Goal: Task Accomplishment & Management: Manage account settings

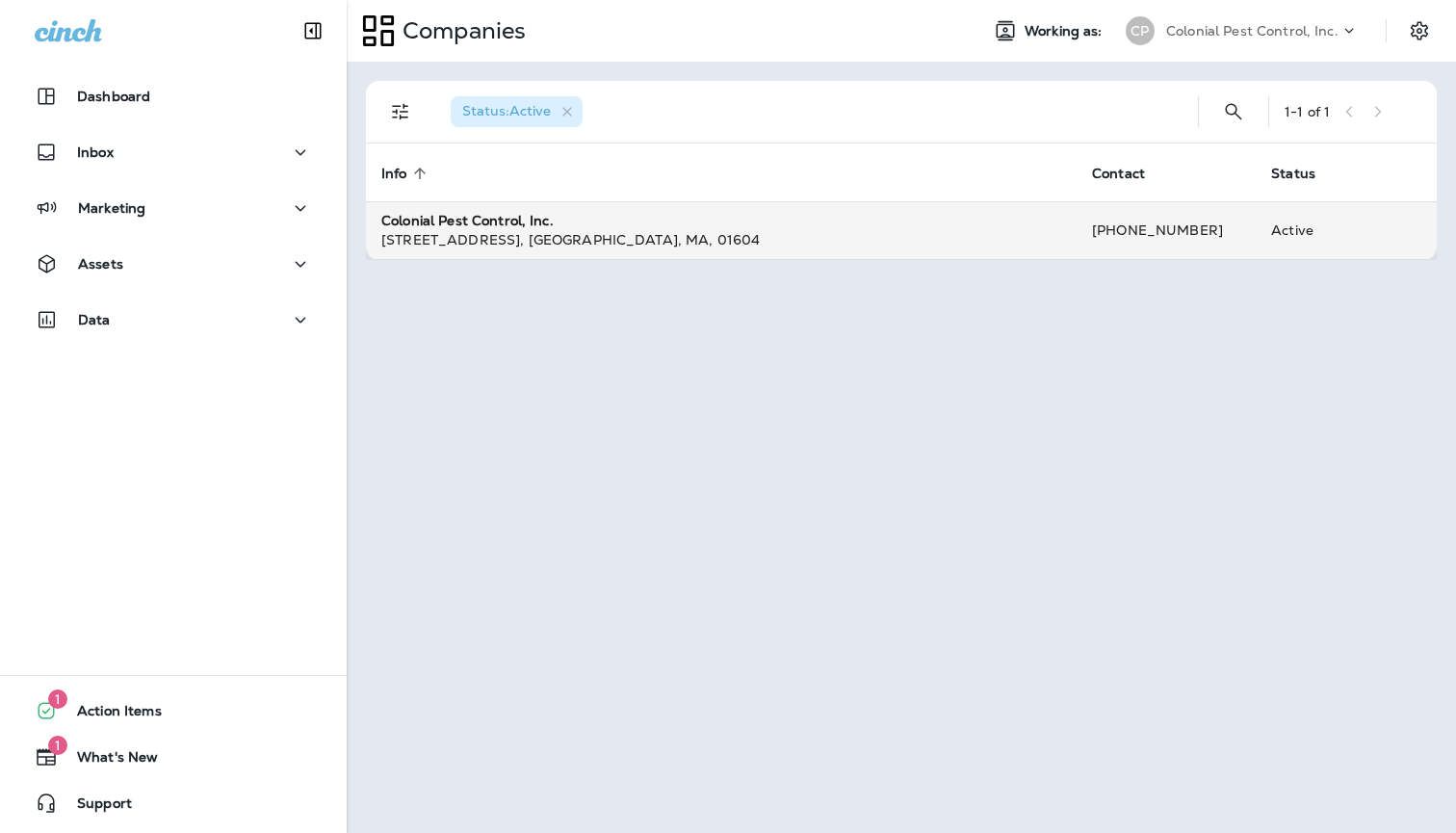
click at [639, 230] on div "[STREET_ADDRESS] , [GEOGRAPHIC_DATA] , [GEOGRAPHIC_DATA] , 01604" at bounding box center [720, 240] width 679 height 19
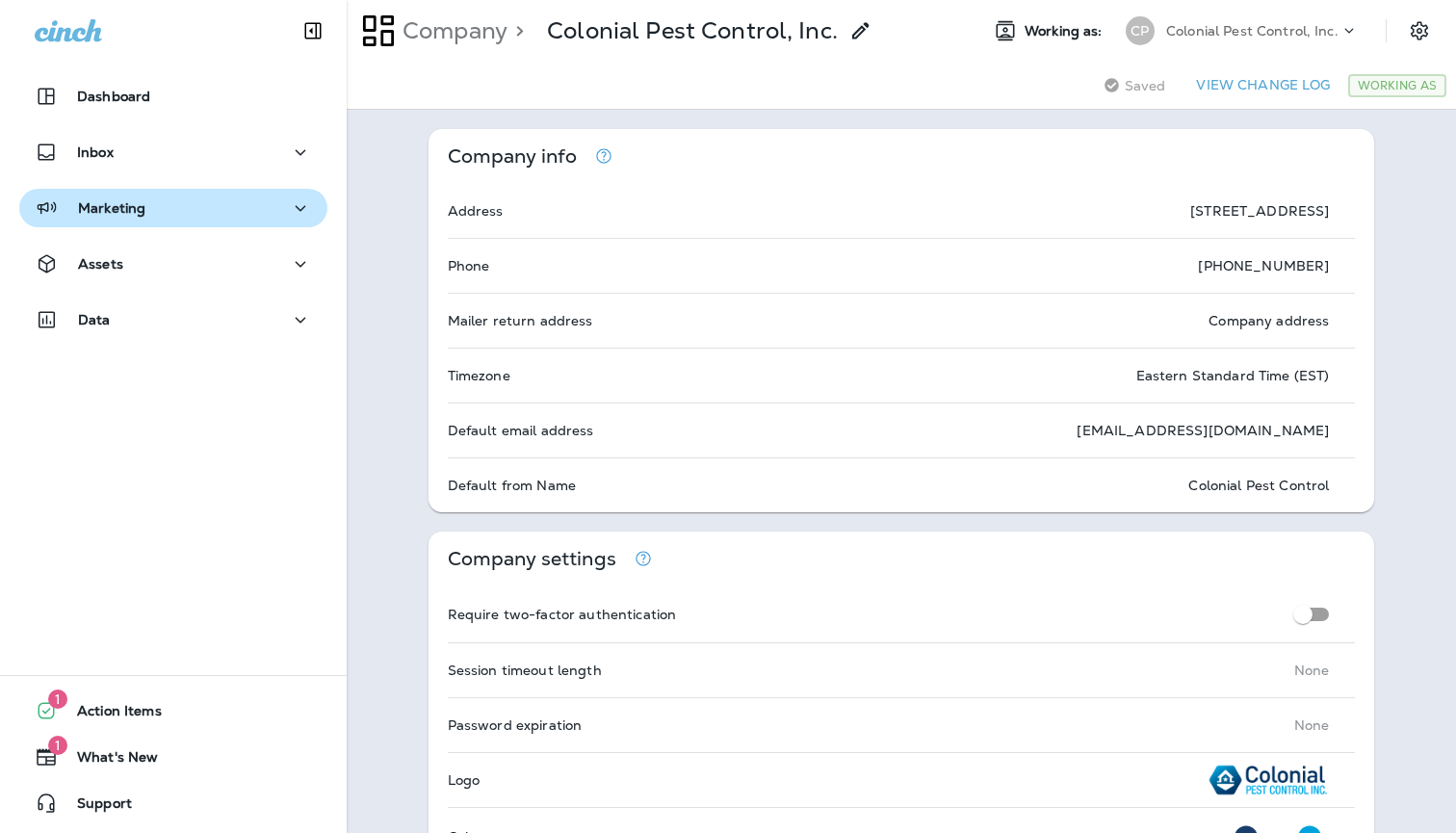
click at [299, 209] on icon "button" at bounding box center [300, 208] width 11 height 6
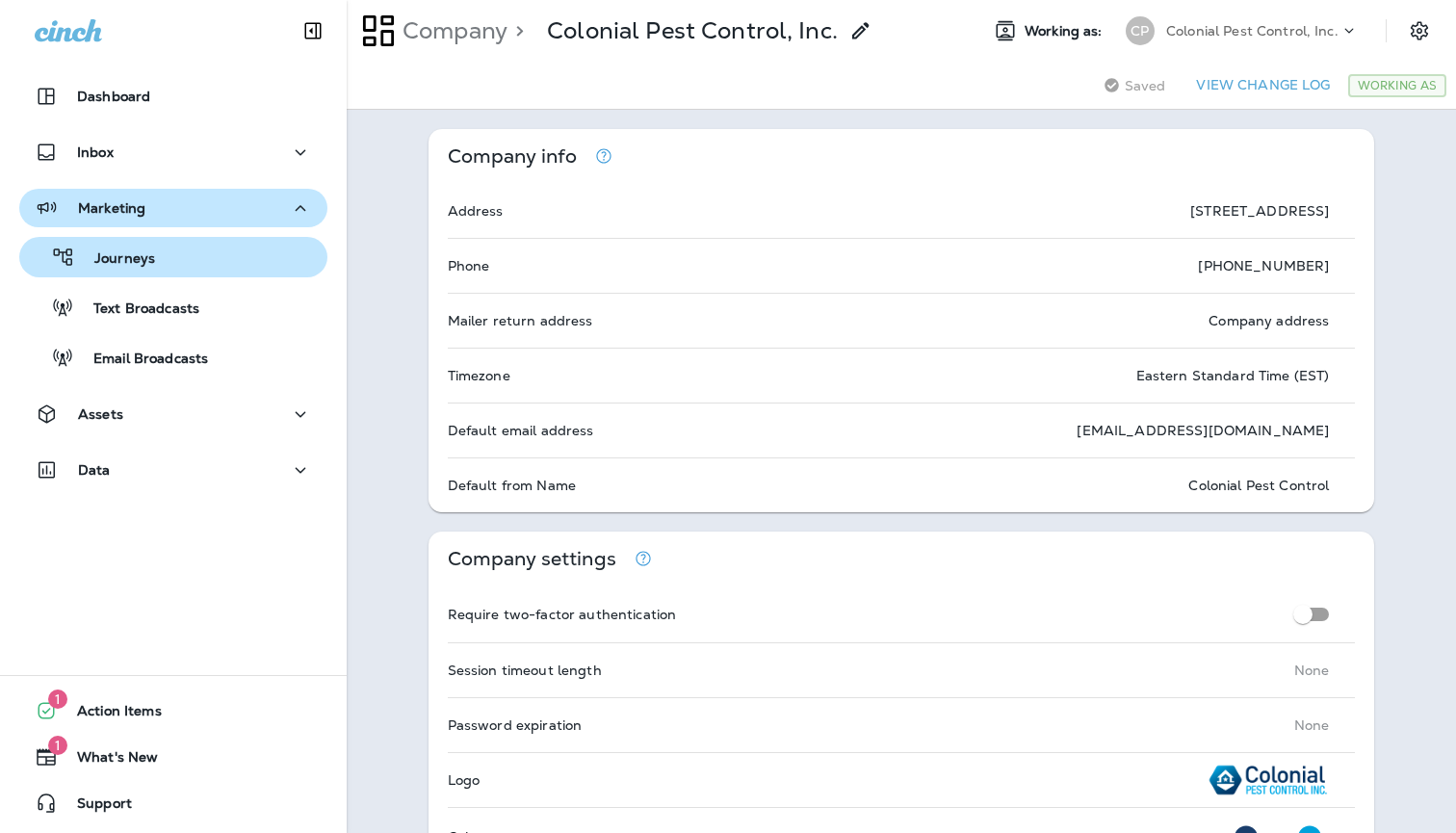
click at [265, 252] on div "Journeys" at bounding box center [173, 258] width 293 height 29
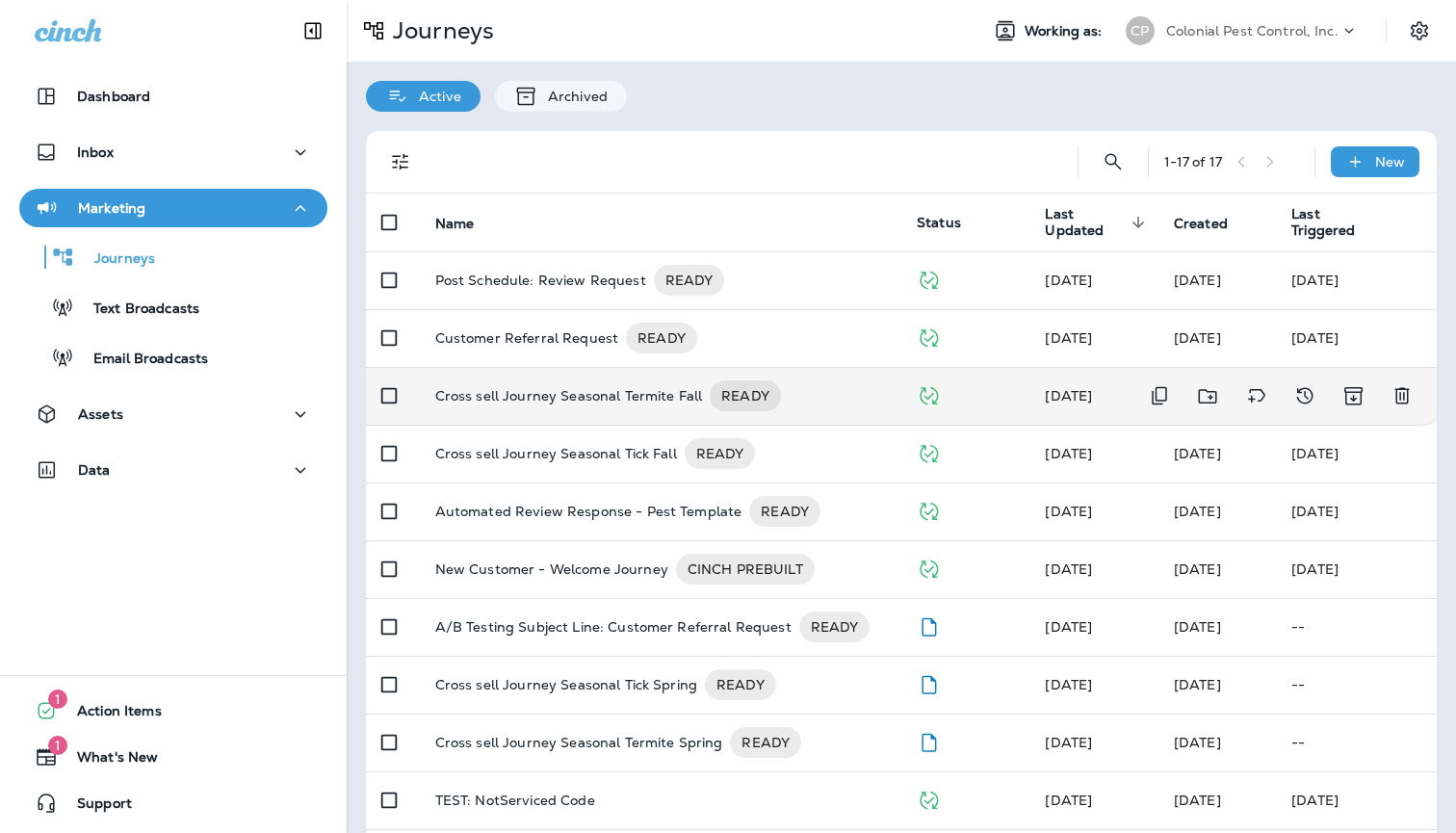
click at [907, 378] on td at bounding box center [965, 395] width 128 height 57
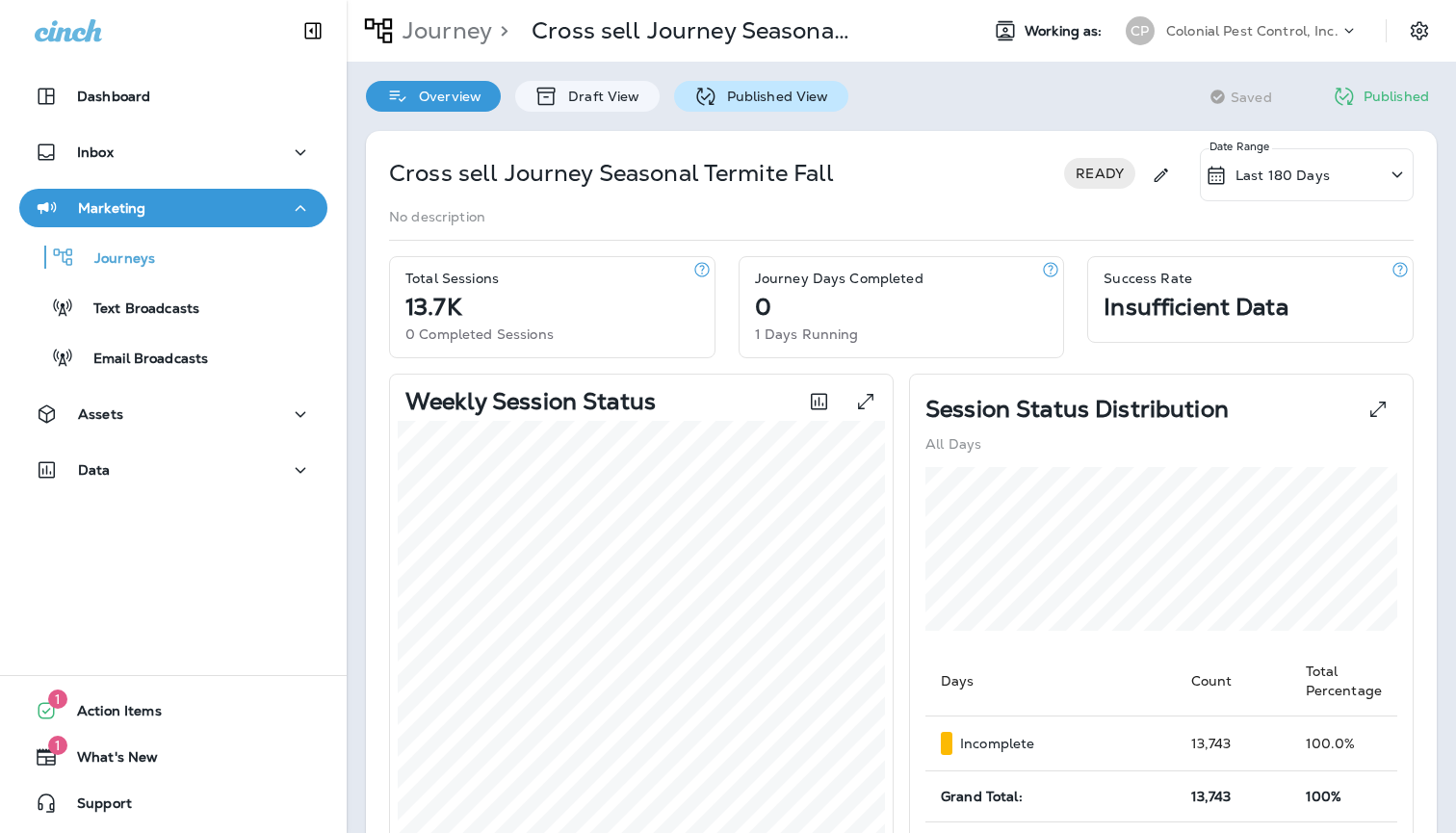
click at [822, 99] on p "Published View" at bounding box center [773, 96] width 112 height 16
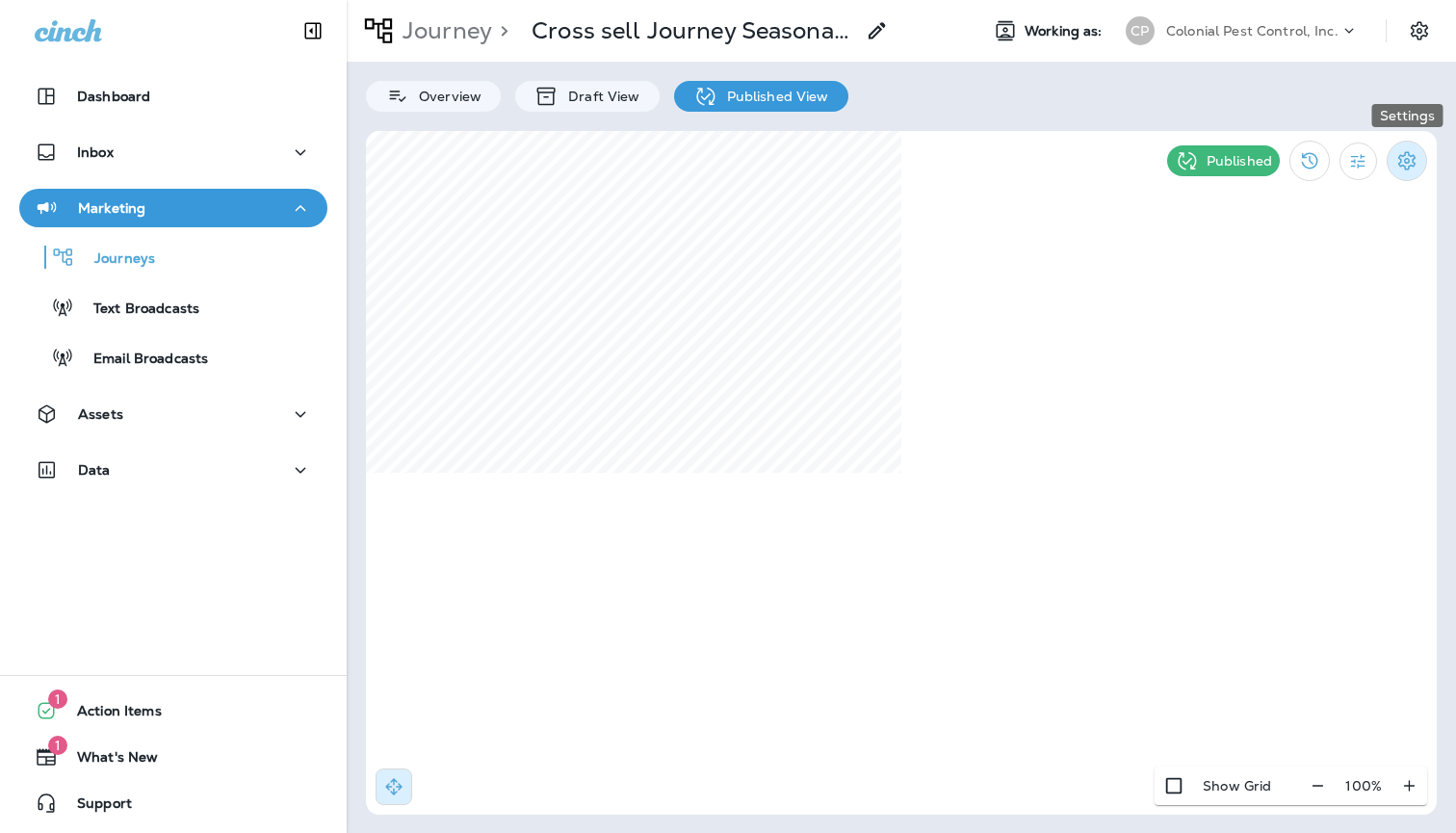
click at [1404, 160] on icon "Settings" at bounding box center [1406, 160] width 17 height 18
click at [1329, 255] on p "Pause Journey" at bounding box center [1297, 261] width 110 height 16
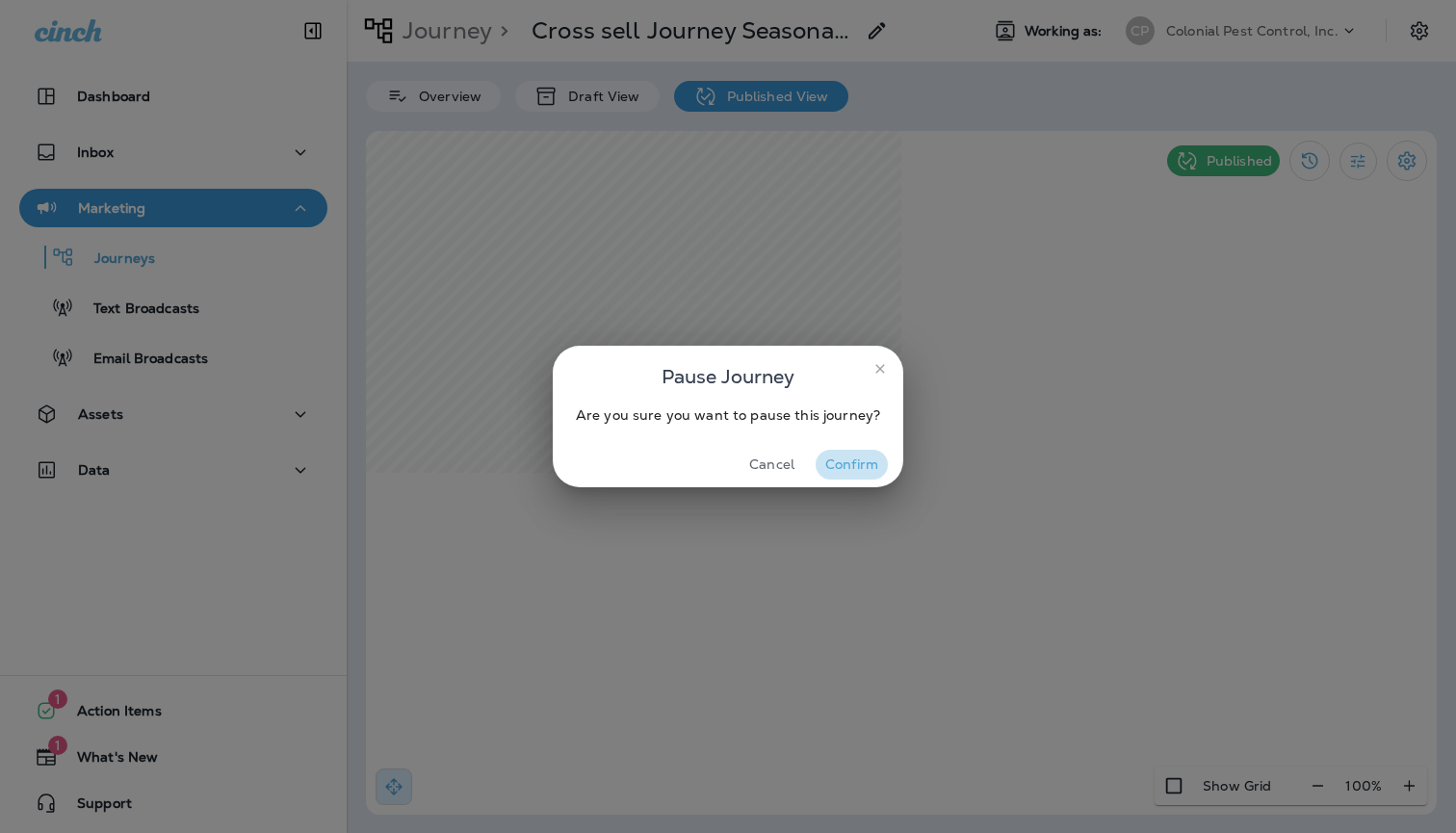
click at [855, 464] on button "Confirm" at bounding box center [851, 465] width 72 height 30
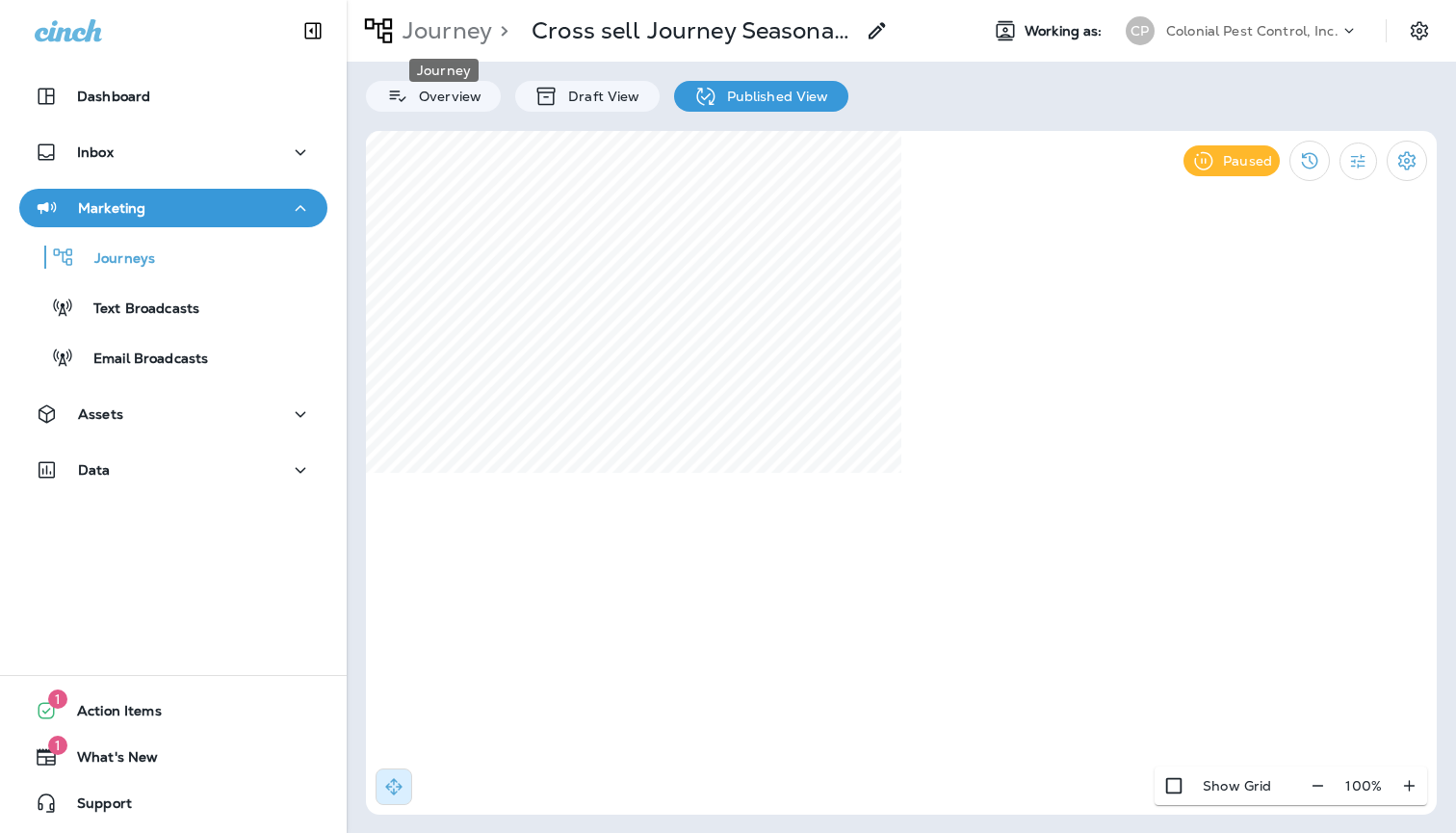
click at [444, 34] on p "Journey" at bounding box center [443, 31] width 97 height 29
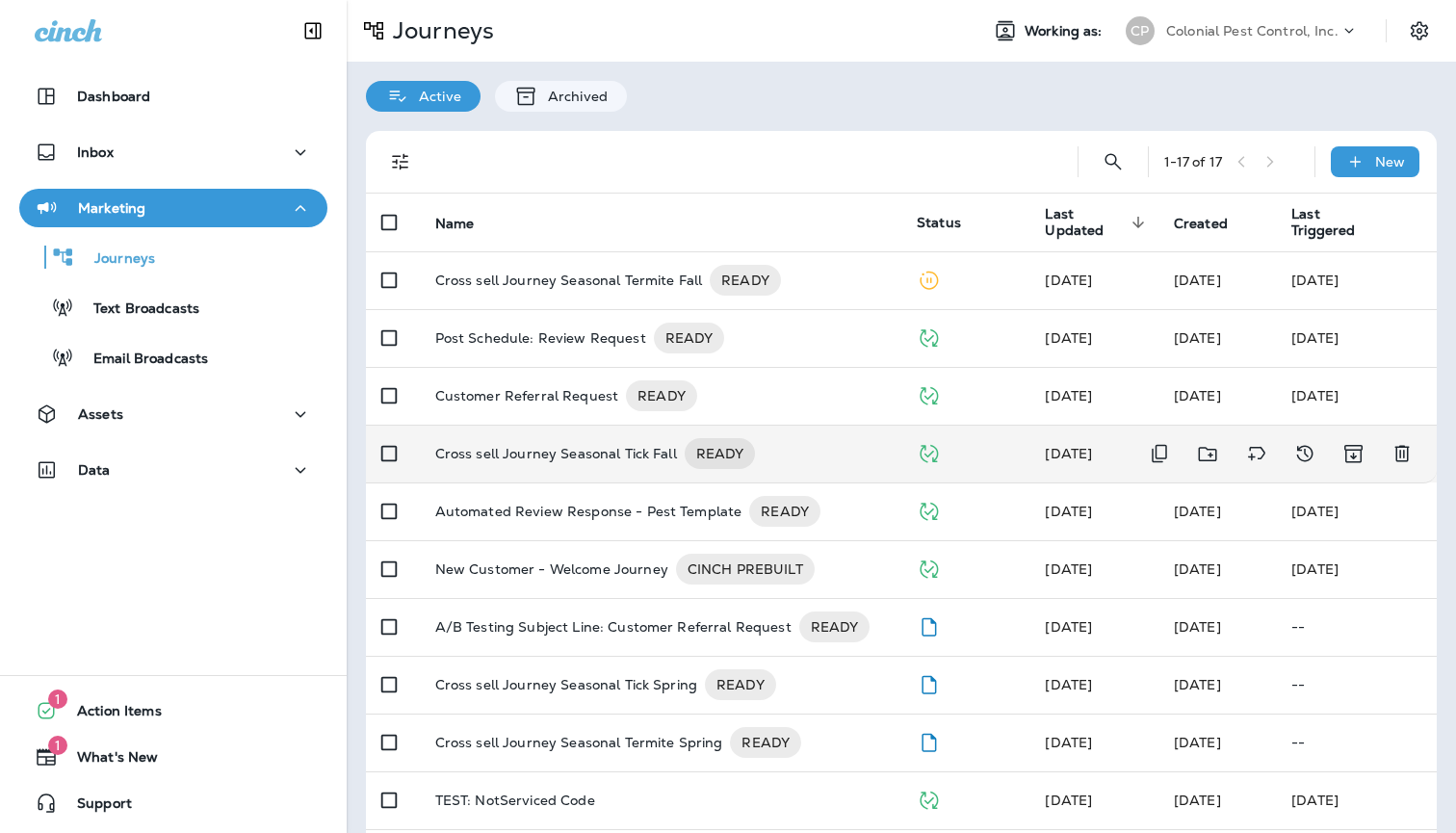
click at [873, 443] on div "Cross sell Journey Seasonal Tick Fall READY" at bounding box center [661, 454] width 451 height 31
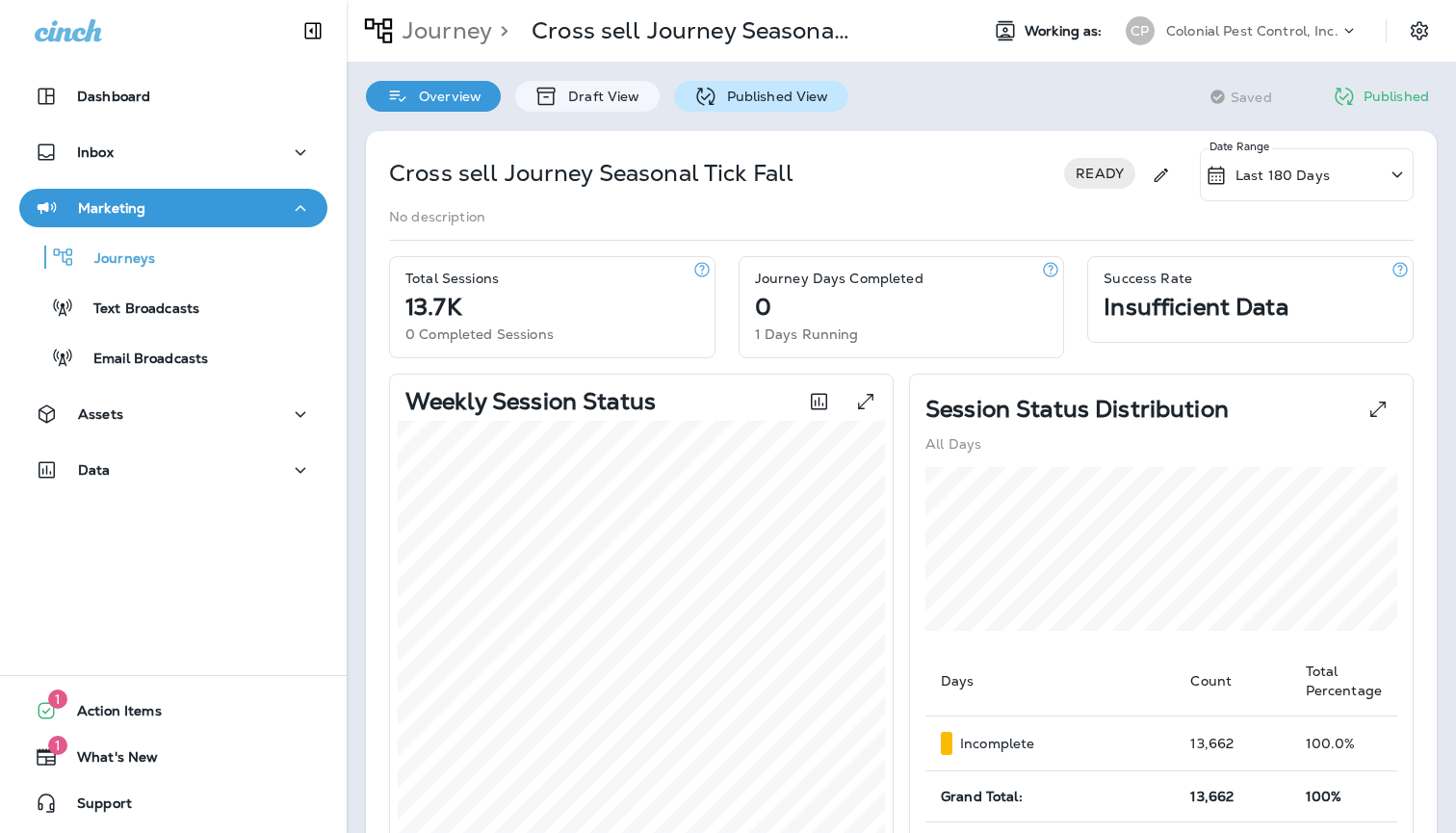
click at [820, 101] on p "Published View" at bounding box center [773, 96] width 112 height 16
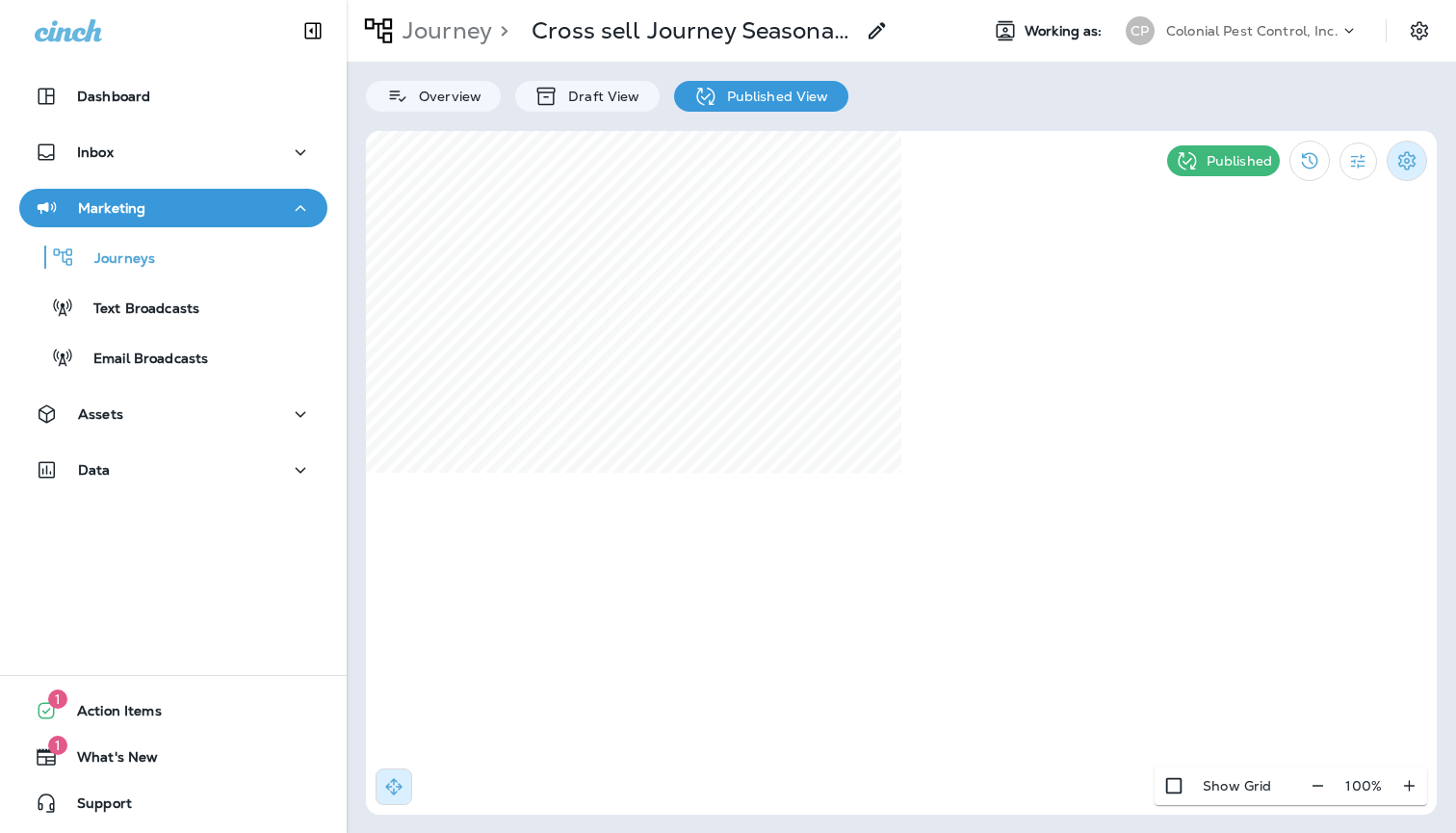
click at [1407, 156] on icon "Settings" at bounding box center [1406, 161] width 23 height 23
click at [1306, 250] on li "Pause Journey" at bounding box center [1290, 262] width 198 height 47
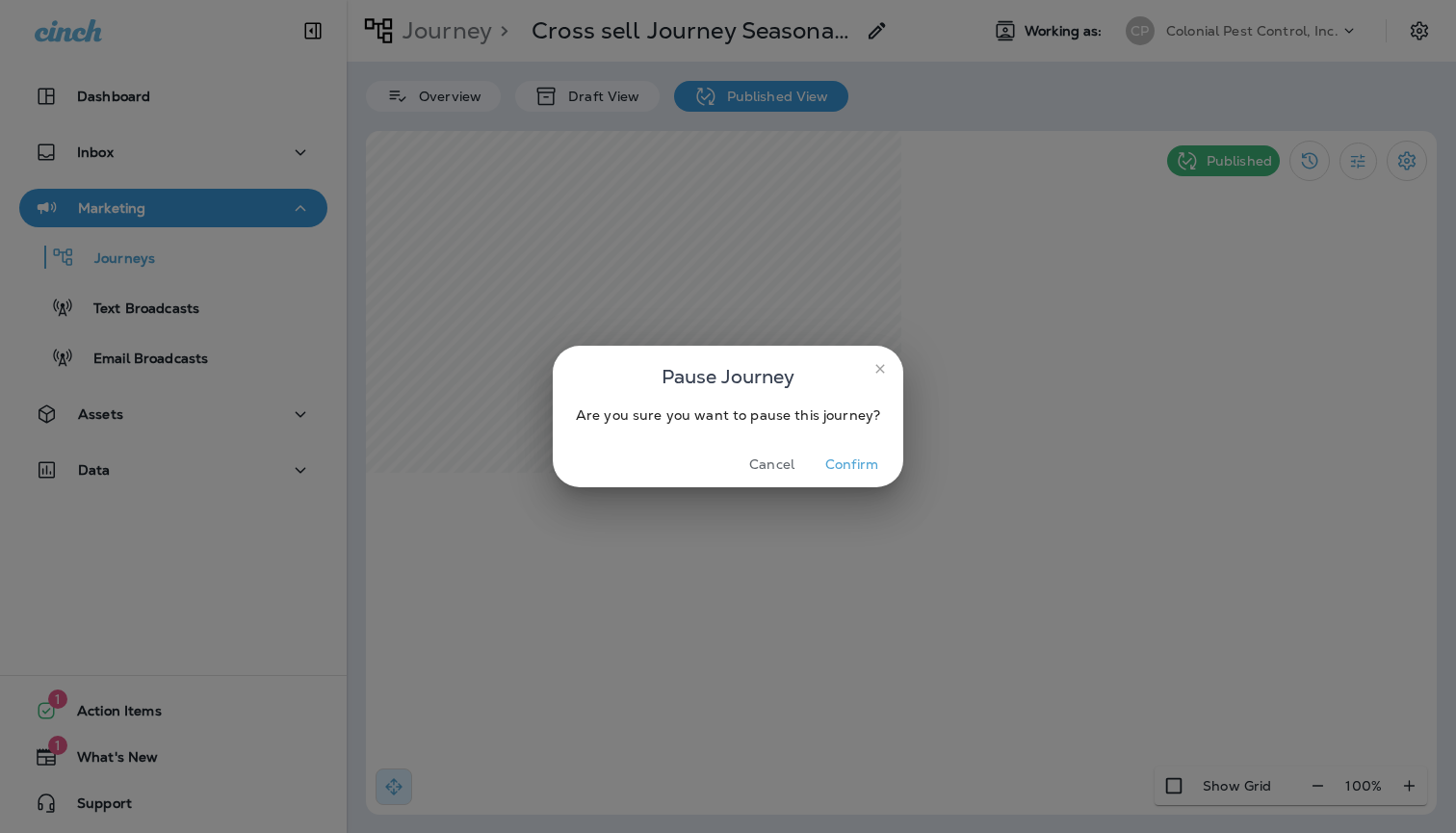
click at [853, 462] on button "Confirm" at bounding box center [851, 465] width 72 height 30
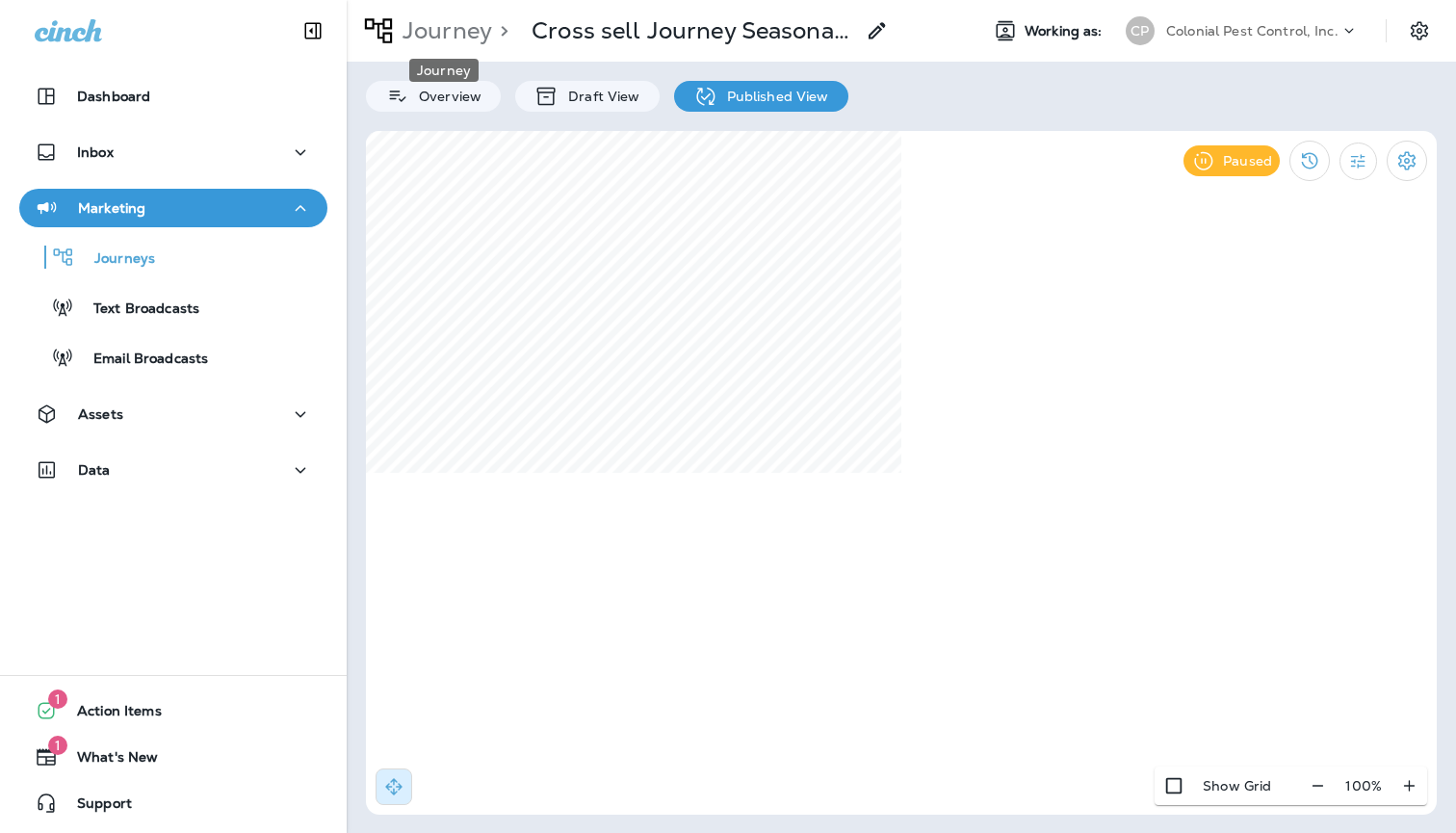
click at [437, 33] on p "Journey" at bounding box center [443, 31] width 97 height 29
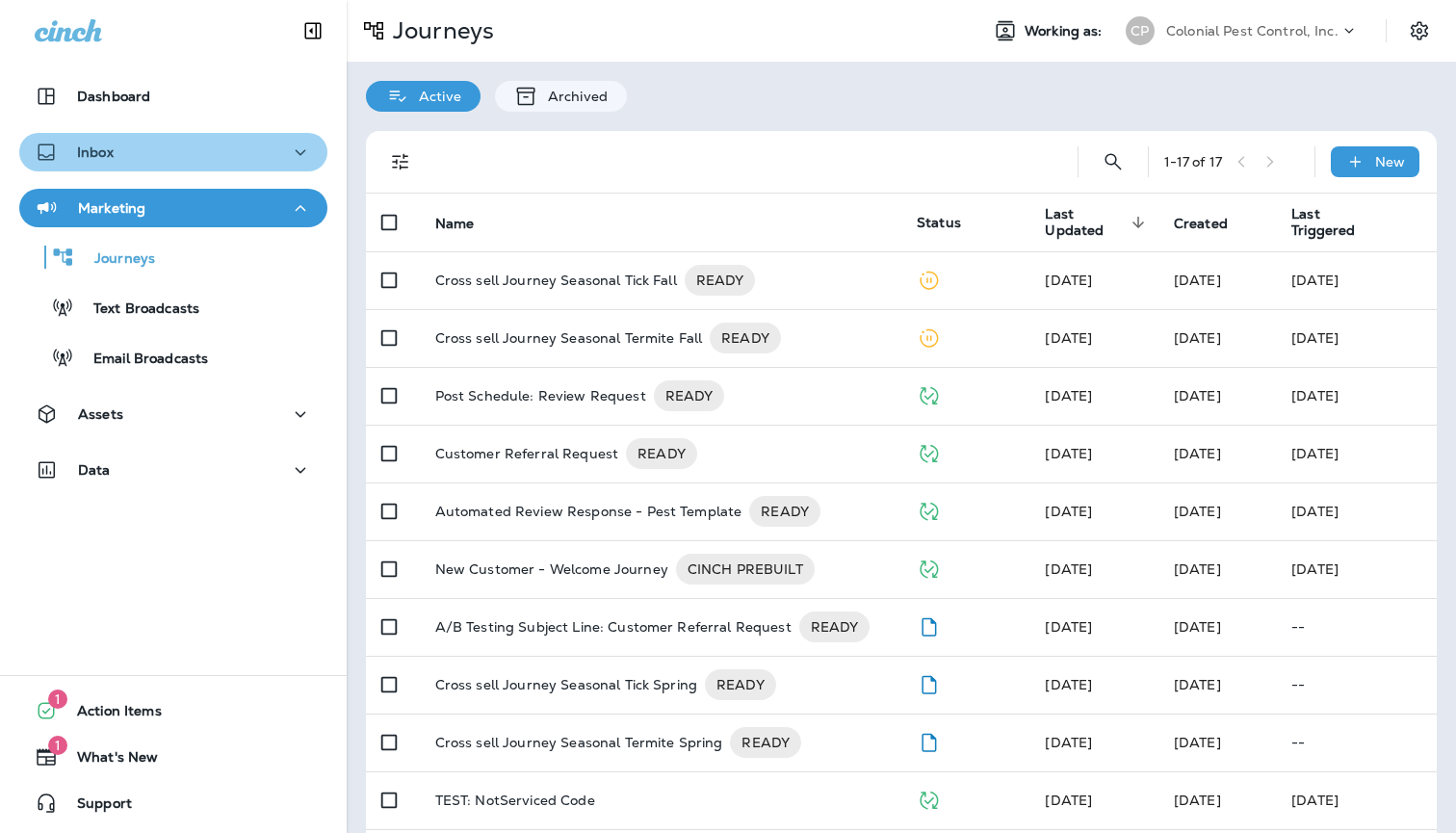
click at [182, 156] on div "Inbox" at bounding box center [173, 153] width 277 height 24
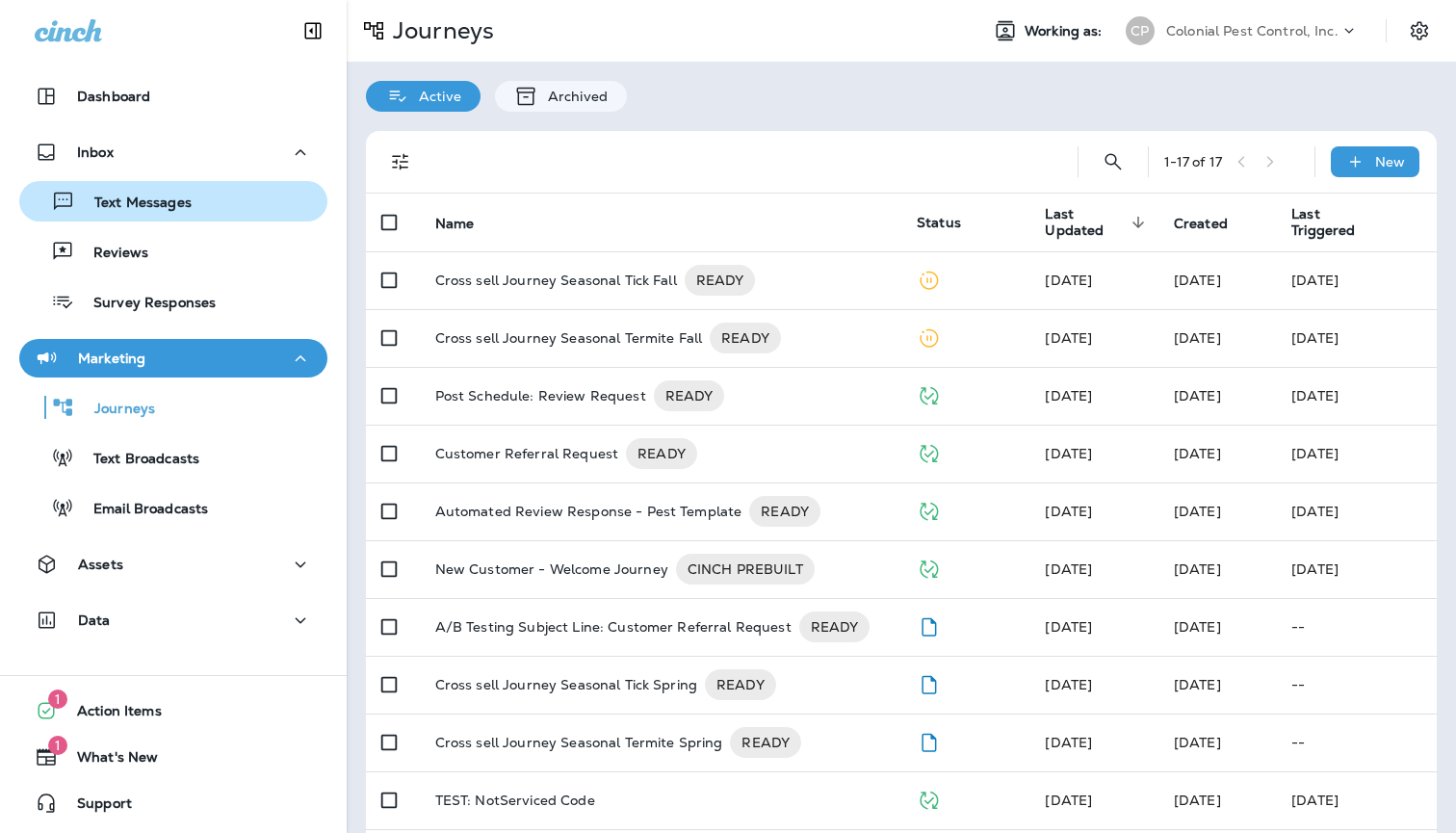
click at [150, 199] on p "Text Messages" at bounding box center [133, 203] width 117 height 18
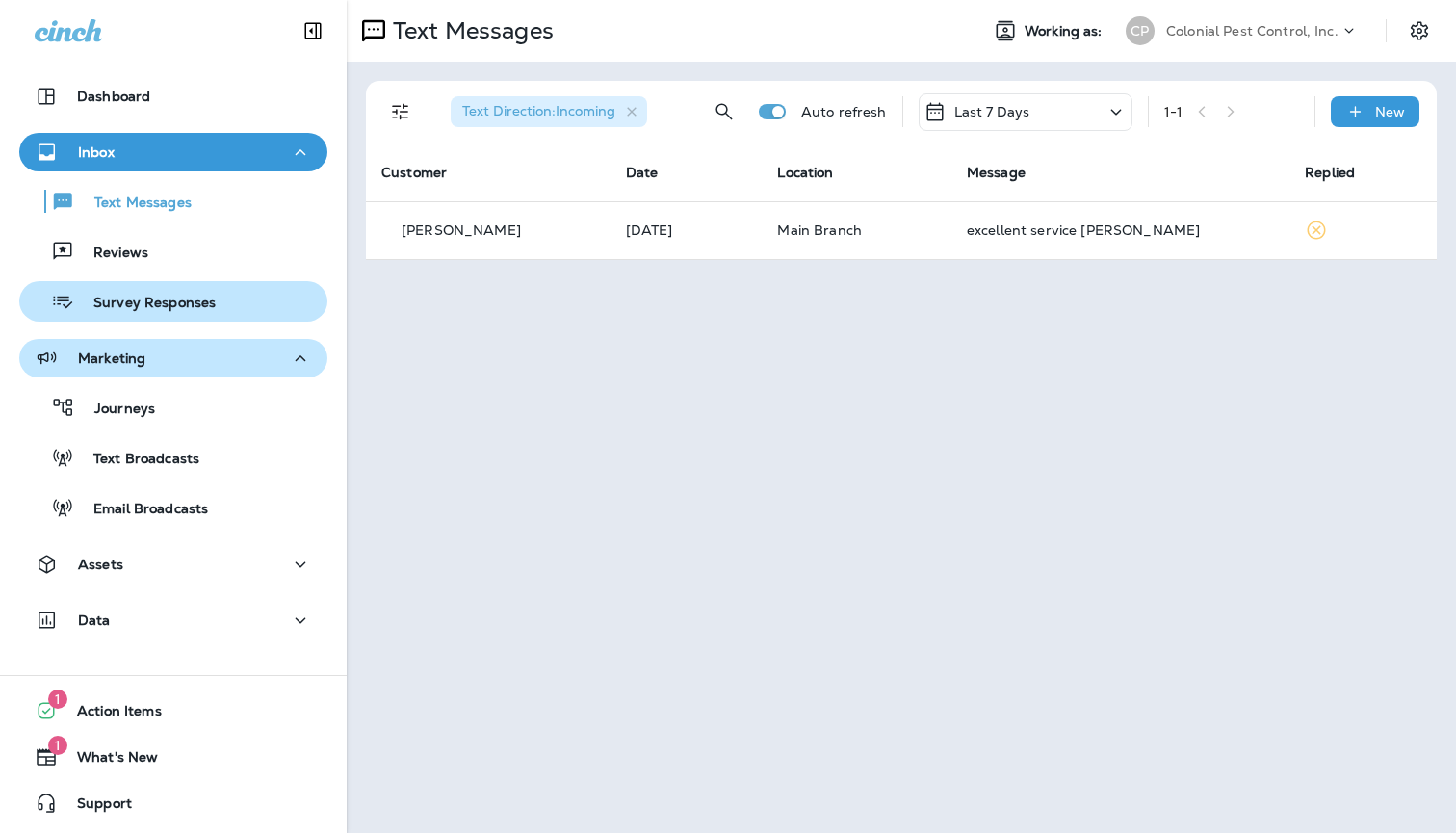
click at [173, 300] on p "Survey Responses" at bounding box center [145, 303] width 142 height 18
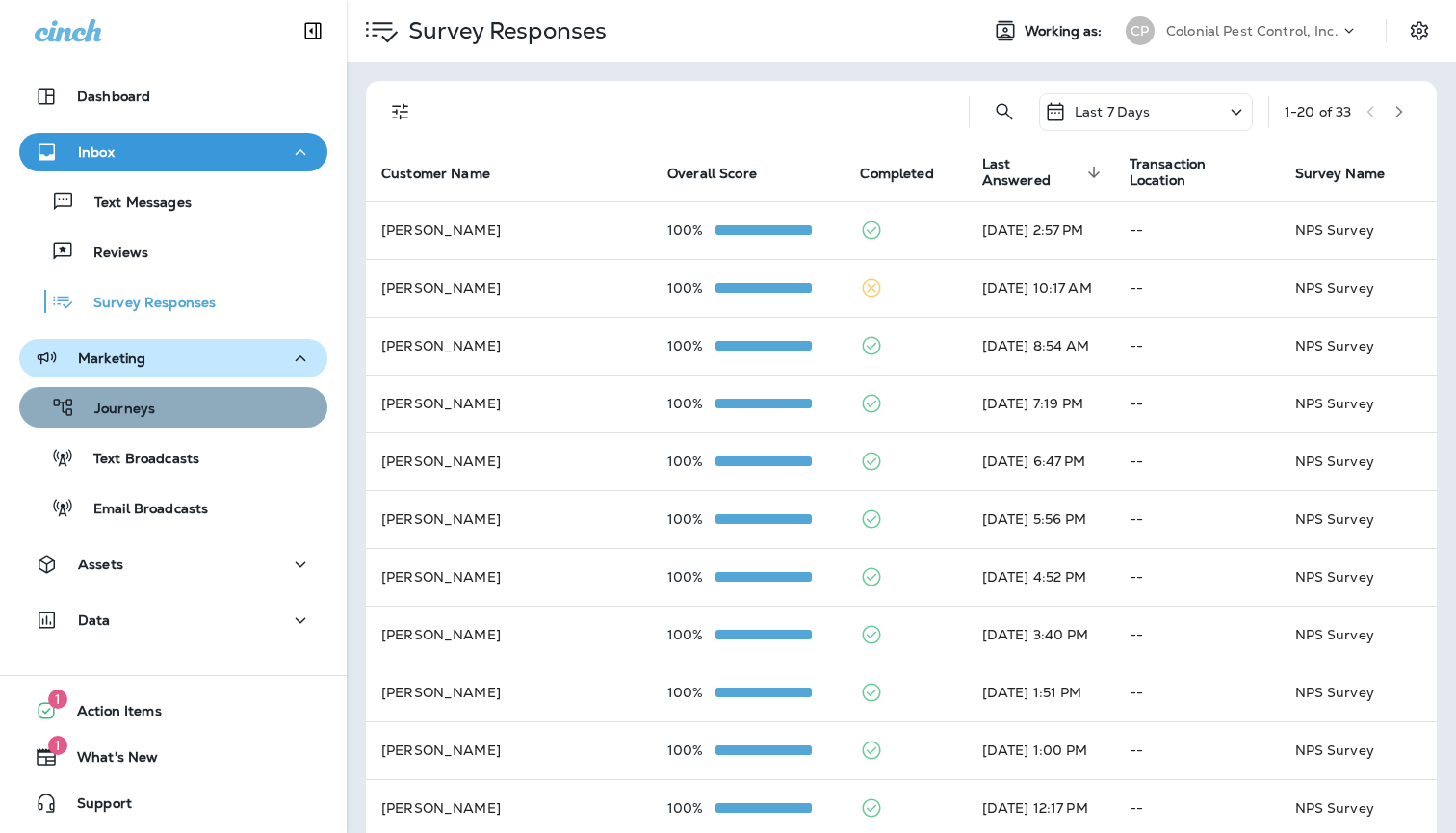
click at [219, 420] on div "Journeys" at bounding box center [173, 407] width 293 height 29
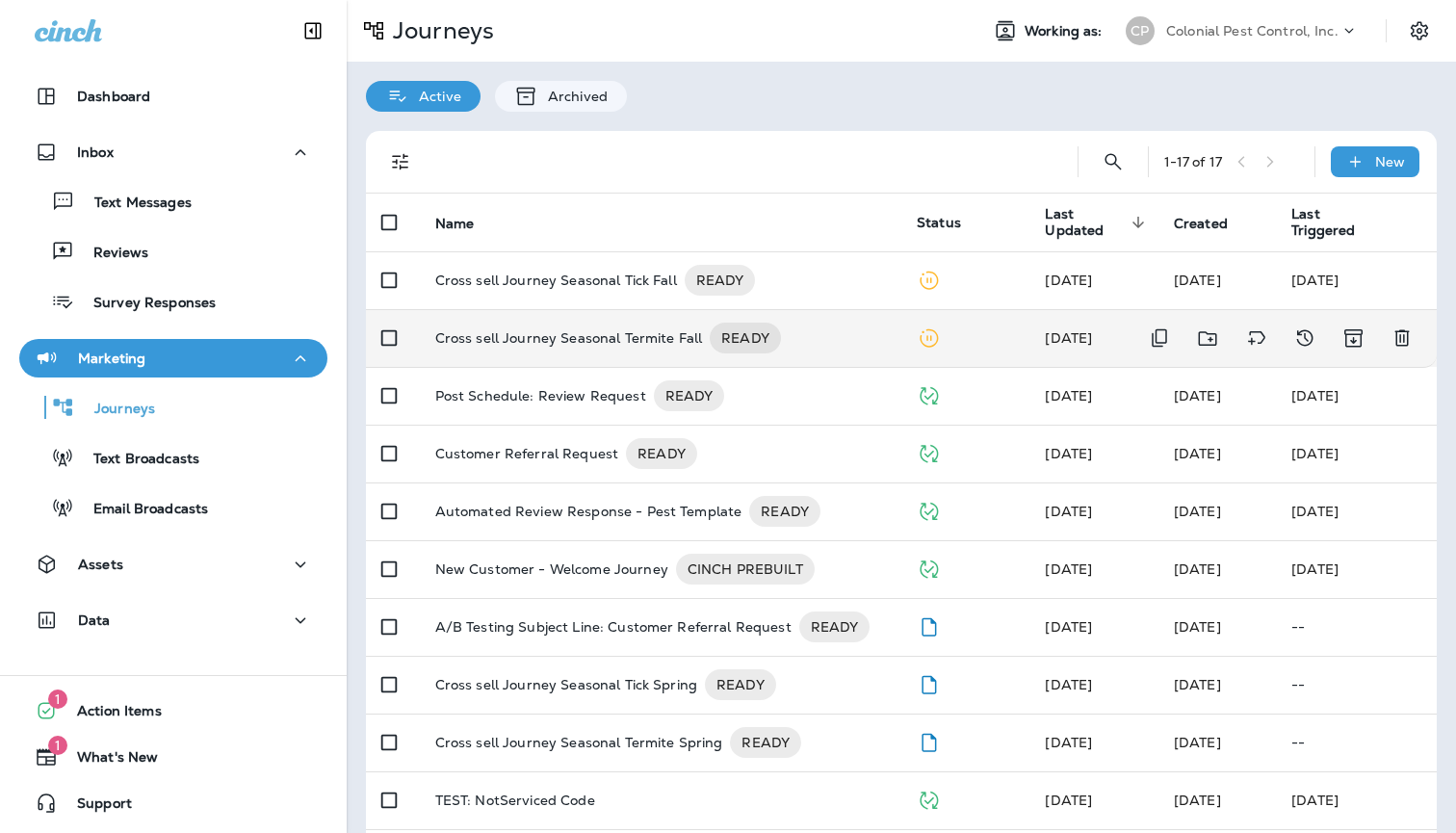
click at [640, 323] on p "Cross sell Journey Seasonal Termite Fall" at bounding box center [569, 338] width 267 height 31
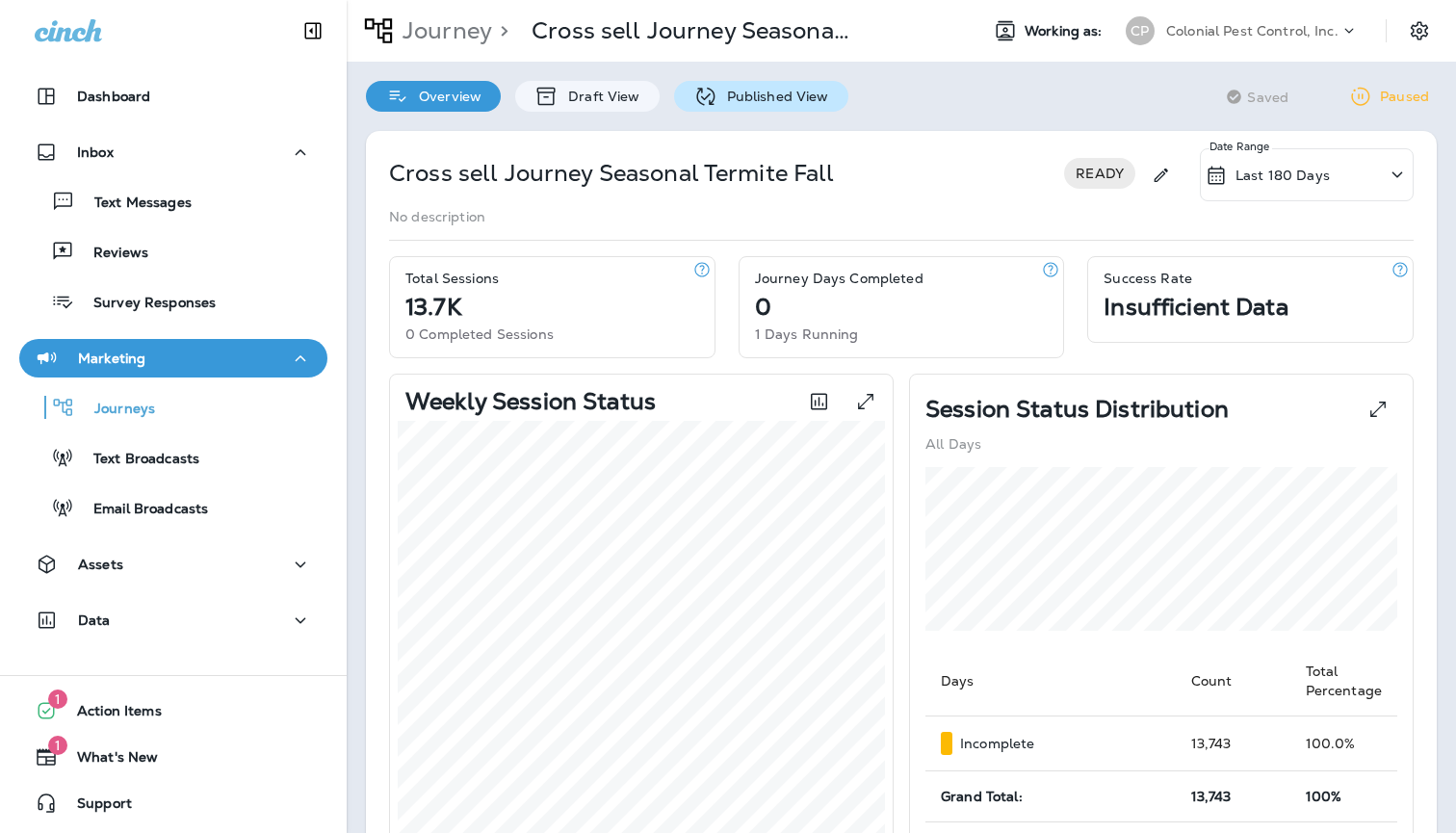
click at [750, 107] on div "Published View" at bounding box center [760, 96] width 174 height 31
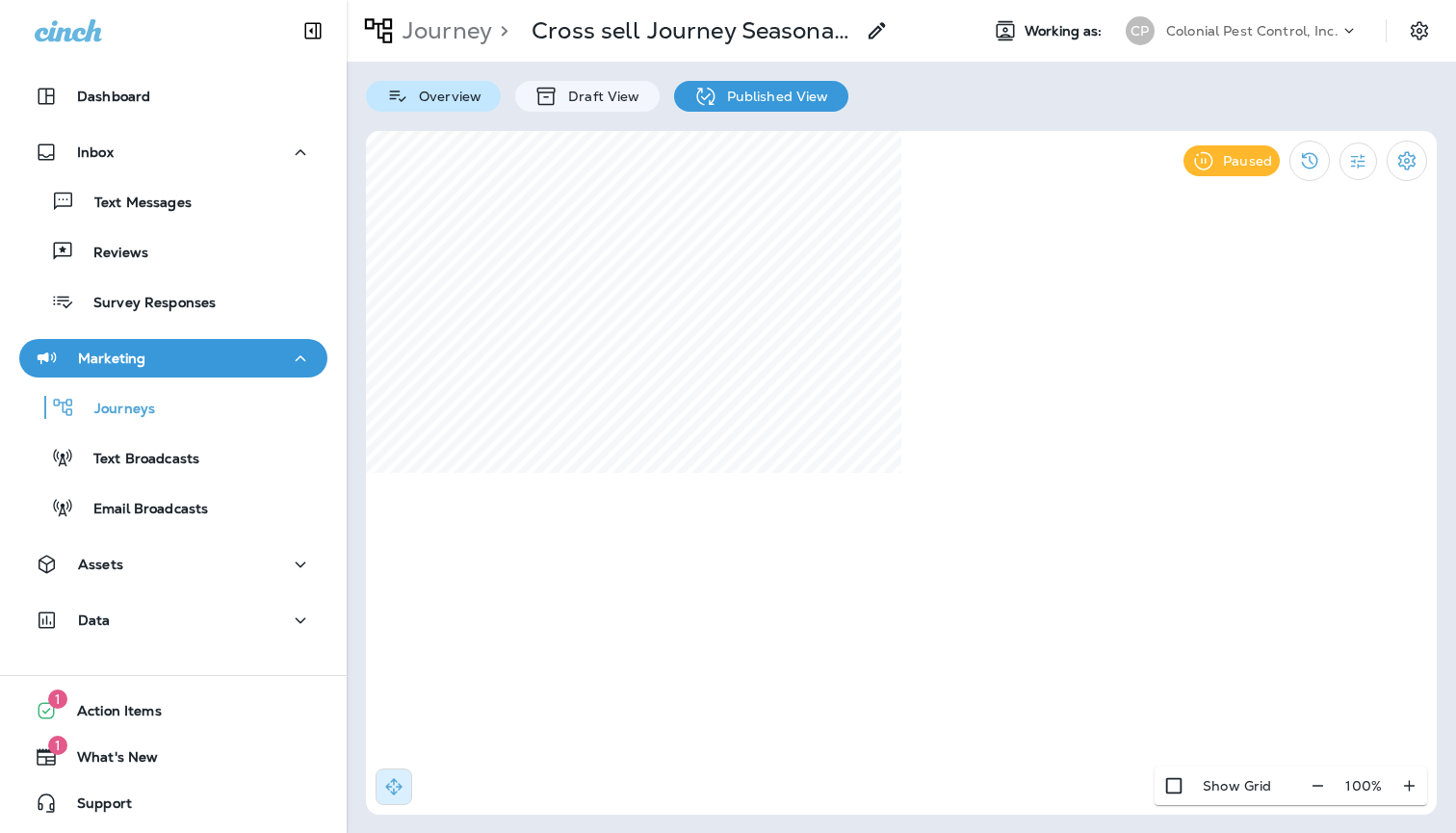
click at [473, 98] on p "Overview" at bounding box center [445, 96] width 72 height 16
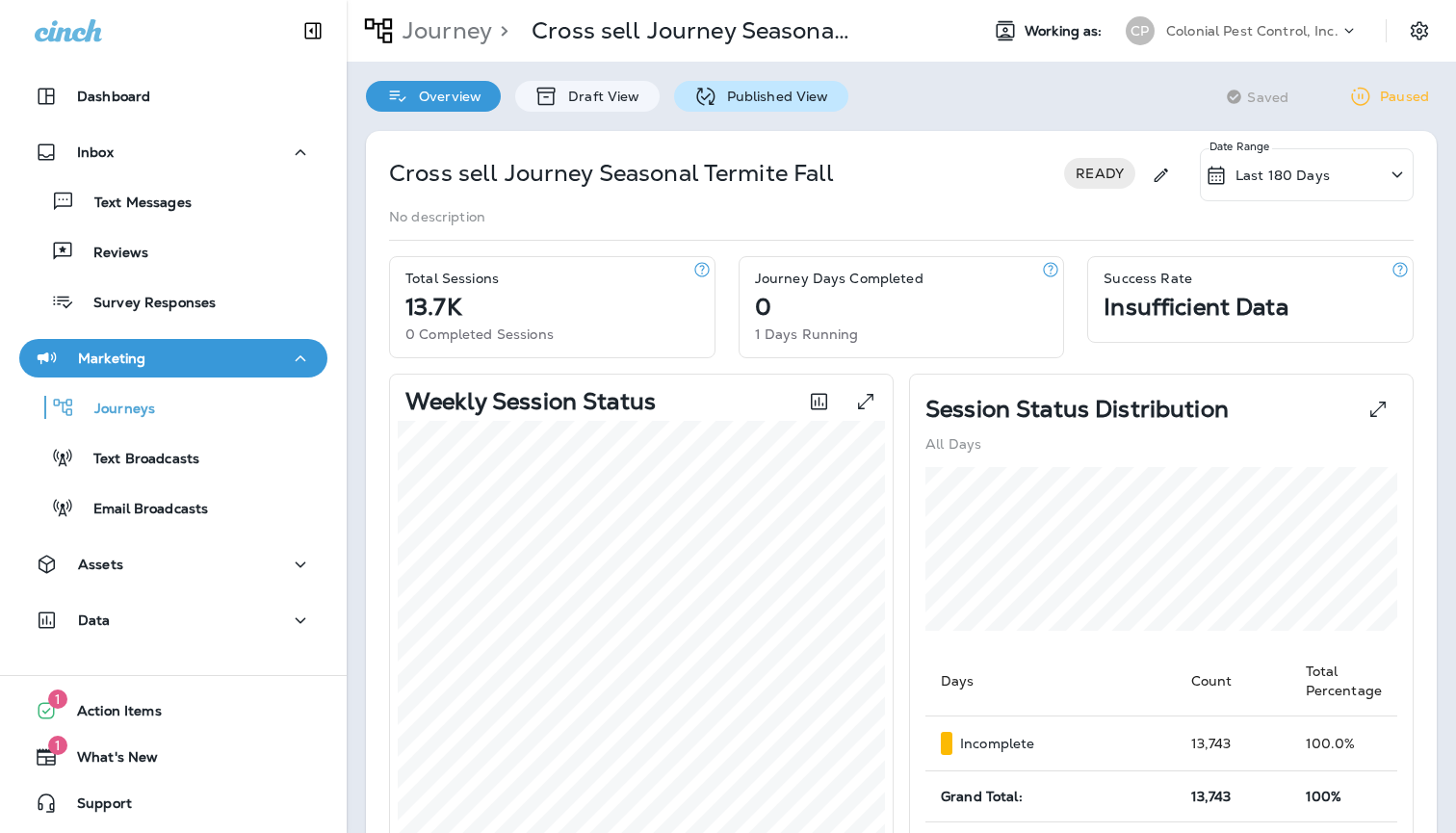
click at [772, 99] on p "Published View" at bounding box center [773, 96] width 112 height 16
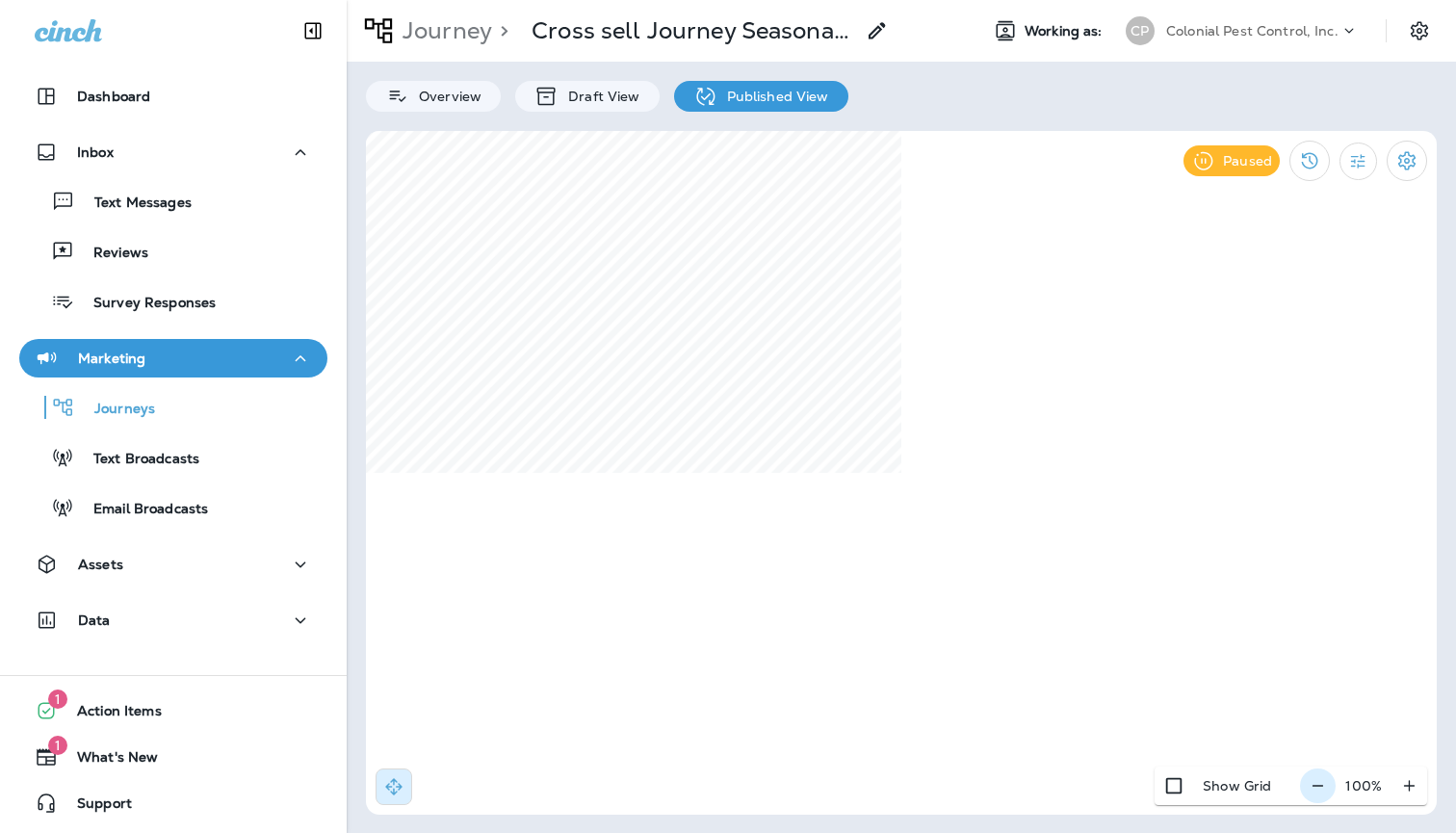
click at [1318, 788] on icon "button" at bounding box center [1317, 785] width 20 height 19
click at [1318, 788] on icon "button" at bounding box center [1325, 785] width 20 height 19
click at [1069, 819] on div "Journey > Cross sell Journey Seasonal Termite Fall Working as: CP Colonial Pest…" at bounding box center [901, 416] width 1109 height 833
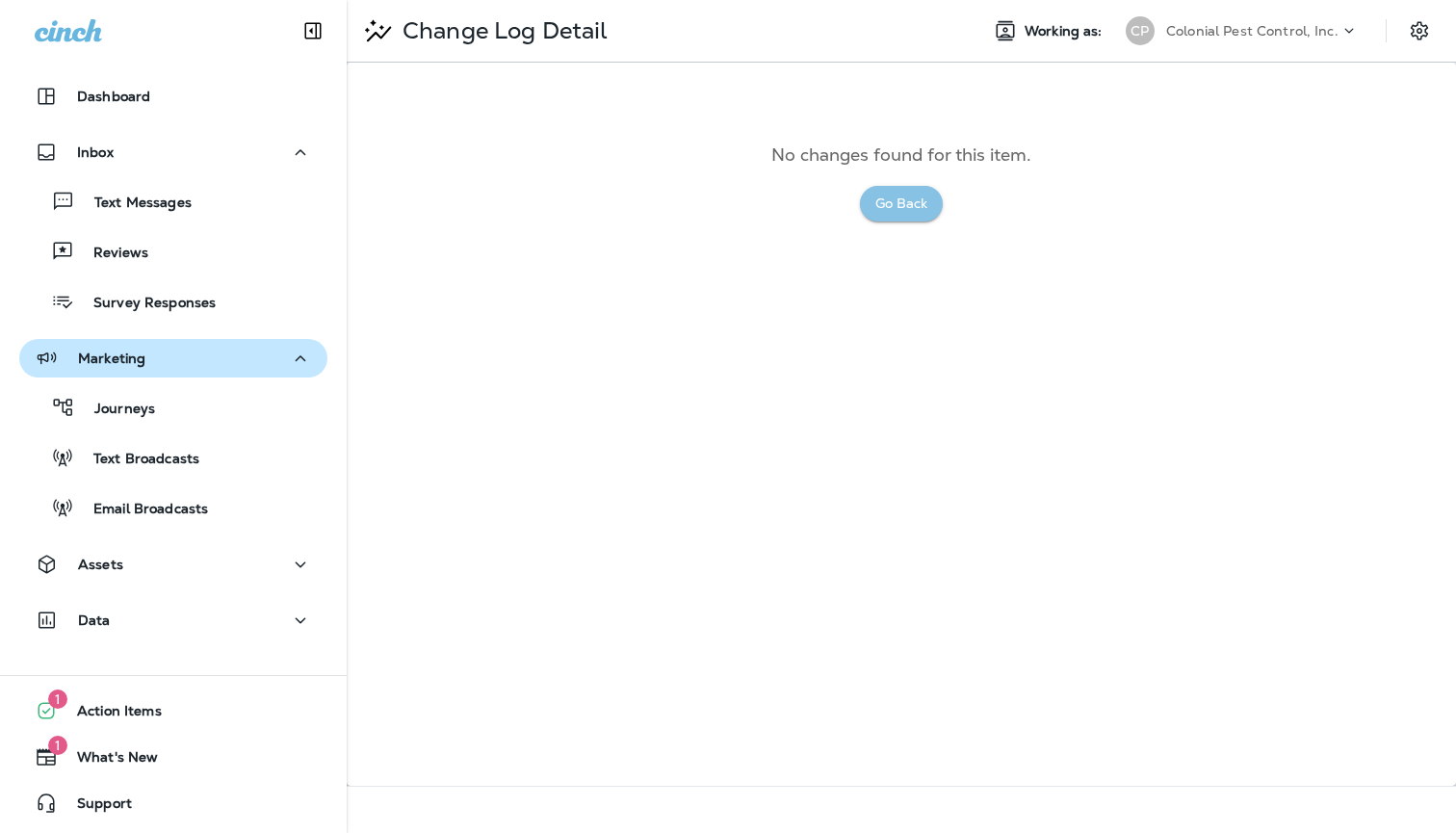
click at [882, 208] on button "Go Back" at bounding box center [901, 203] width 83 height 36
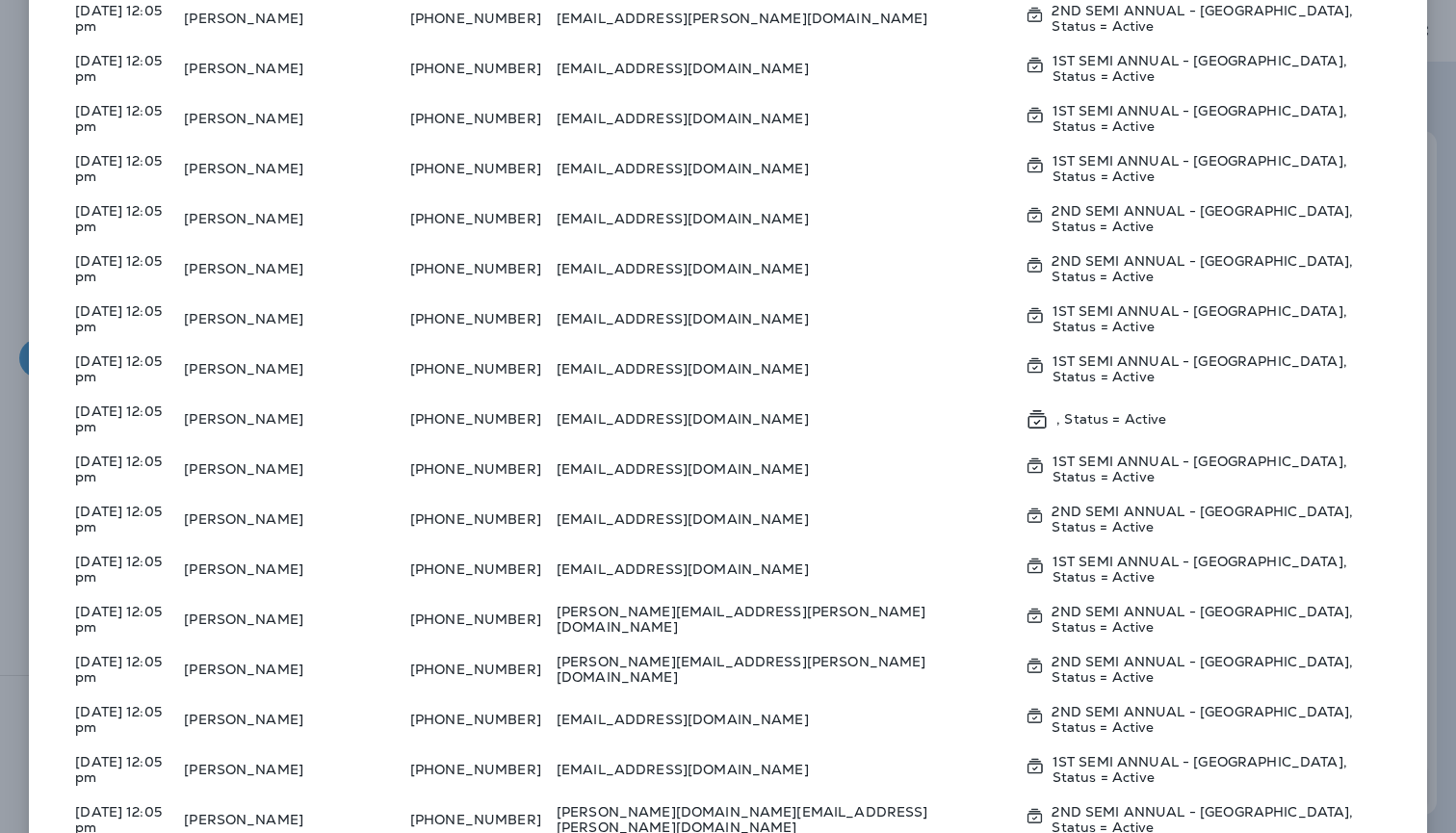
scroll to position [839, 0]
